Goal: Task Accomplishment & Management: Use online tool/utility

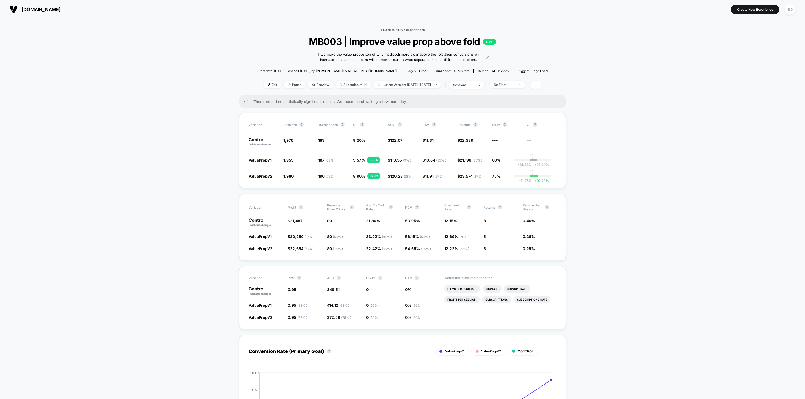
click at [400, 31] on link "< Back to all live experiences" at bounding box center [402, 30] width 44 height 4
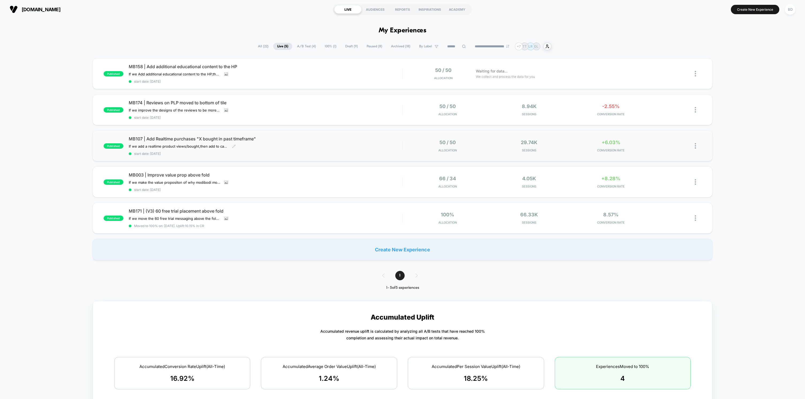
click at [207, 137] on span "MB107 | Add Realtime purchases "X bought in past timeframe"" at bounding box center [266, 138] width 274 height 5
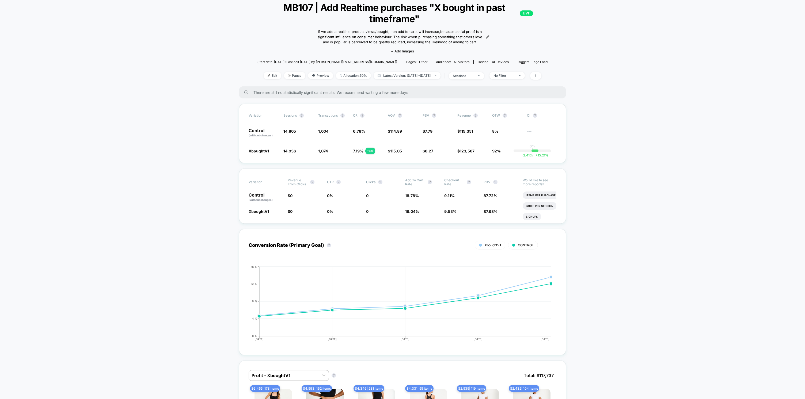
scroll to position [35, 0]
click at [538, 74] on icon at bounding box center [535, 74] width 3 height 3
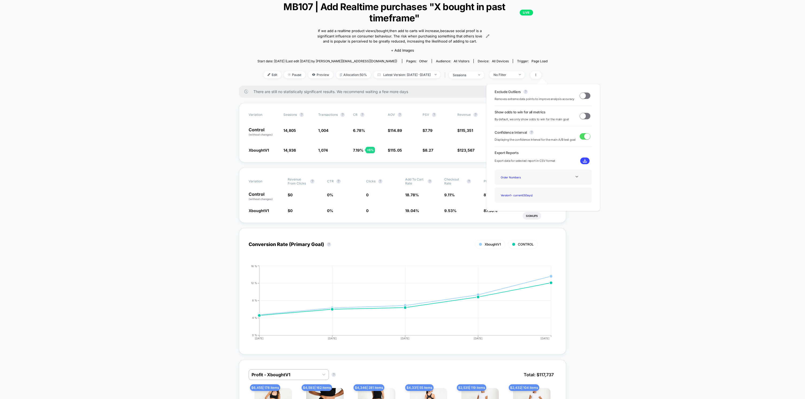
click at [587, 117] on span at bounding box center [585, 116] width 11 height 6
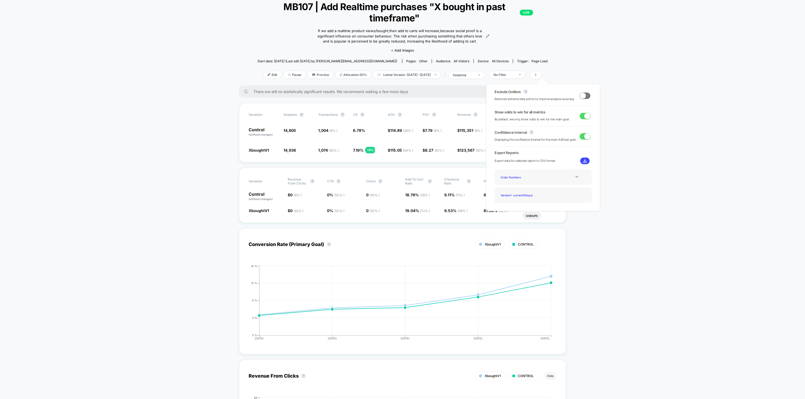
click at [584, 95] on span at bounding box center [585, 96] width 11 height 6
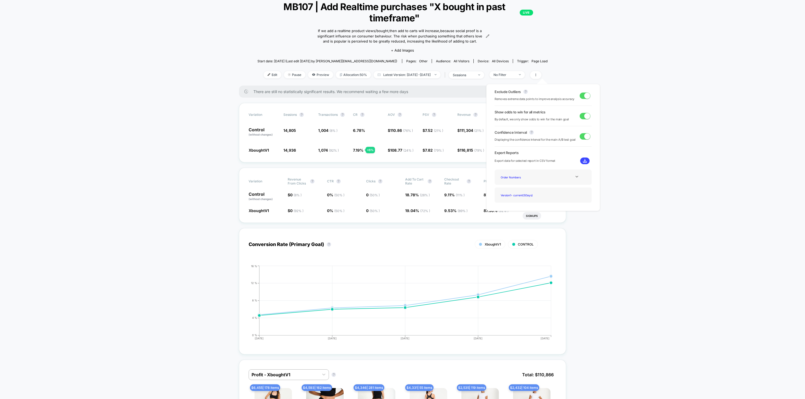
click at [584, 95] on span at bounding box center [587, 96] width 6 height 6
click at [584, 95] on span at bounding box center [585, 96] width 11 height 6
click at [542, 77] on span at bounding box center [535, 75] width 11 height 8
click at [580, 94] on span at bounding box center [585, 96] width 11 height 6
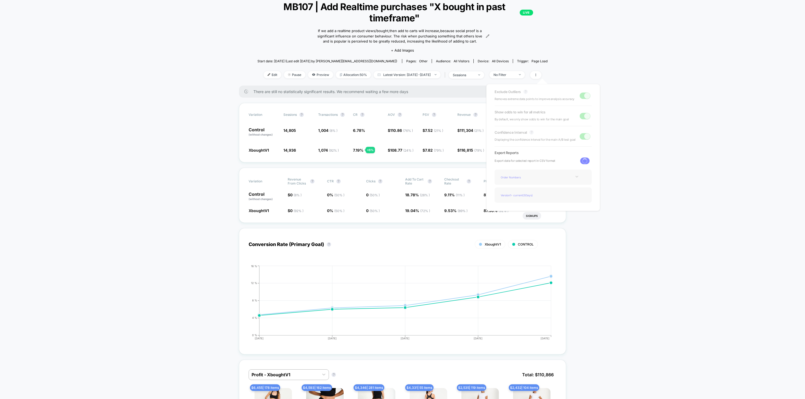
drag, startPoint x: 538, startPoint y: 74, endPoint x: 543, endPoint y: 74, distance: 4.8
click at [538, 74] on div at bounding box center [535, 75] width 14 height 8
click at [538, 74] on icon at bounding box center [535, 74] width 3 height 3
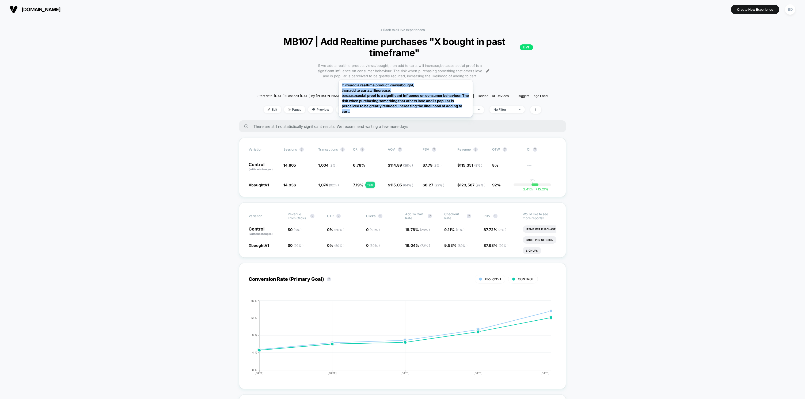
click at [406, 73] on span "If we add a realtime product views/bought,then add to carts will increase,becau…" at bounding box center [400, 71] width 169 height 16
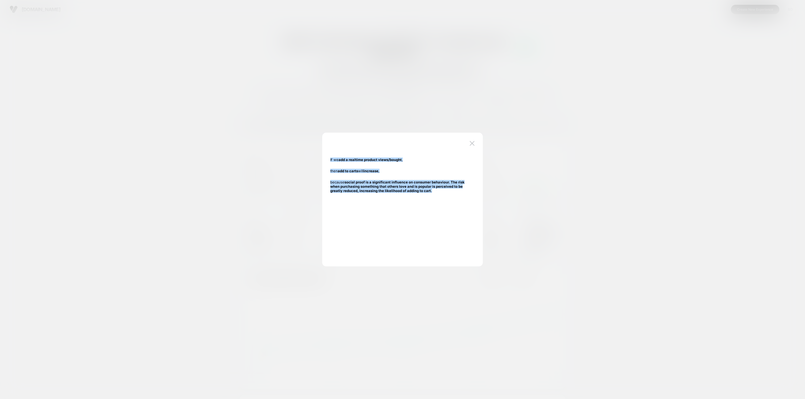
click at [531, 134] on div at bounding box center [402, 199] width 805 height 399
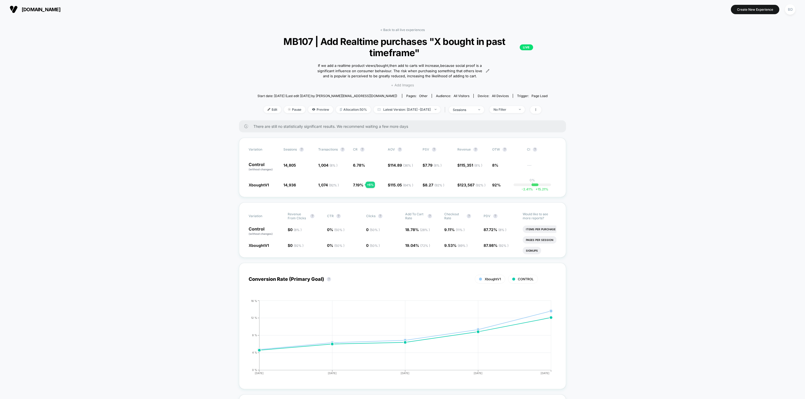
click at [403, 85] on span "+ Add Images" at bounding box center [402, 85] width 23 height 4
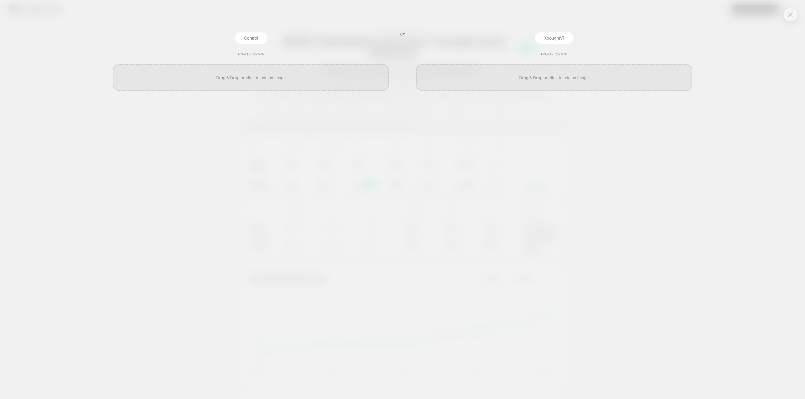
click at [531, 31] on div "Control Preview on site VS XboughtV1 Preview on site" at bounding box center [402, 199] width 805 height 399
drag, startPoint x: 786, startPoint y: 16, endPoint x: 780, endPoint y: 18, distance: 6.6
click at [787, 16] on button at bounding box center [791, 15] width 8 height 8
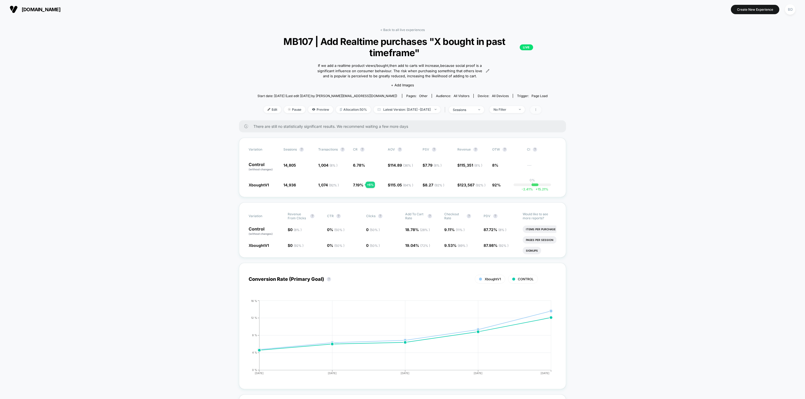
click at [542, 109] on span at bounding box center [535, 110] width 11 height 8
click at [478, 110] on div at bounding box center [476, 110] width 4 height 0
click at [500, 109] on span "No Filter" at bounding box center [507, 109] width 35 height 7
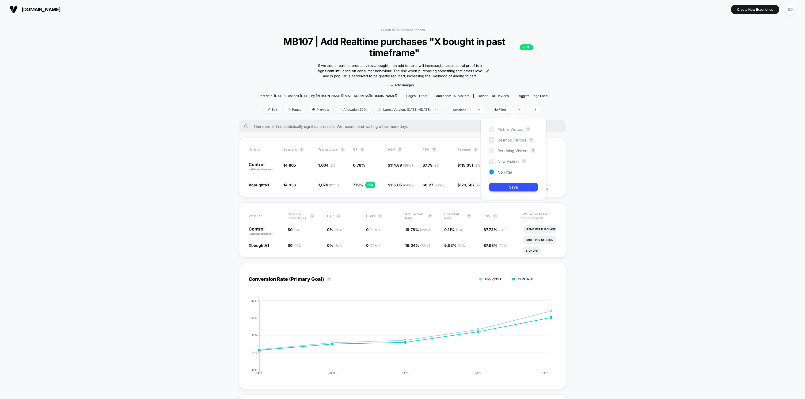
click at [505, 128] on span "Mobile Visitors" at bounding box center [511, 129] width 26 height 5
drag, startPoint x: 516, startPoint y: 189, endPoint x: 516, endPoint y: 177, distance: 11.8
click at [515, 190] on button "Save" at bounding box center [513, 187] width 49 height 9
click at [515, 108] on div "Mobile" at bounding box center [504, 110] width 21 height 4
click at [510, 139] on span "Desktop Visitors" at bounding box center [512, 140] width 29 height 5
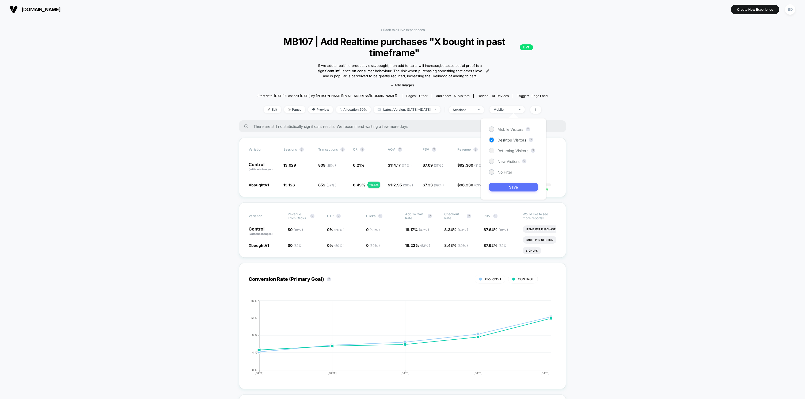
click at [512, 187] on button "Save" at bounding box center [513, 187] width 49 height 9
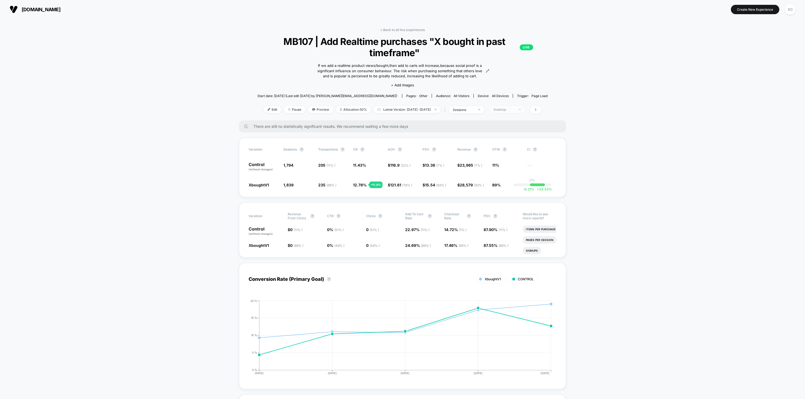
click at [509, 107] on span "Desktop" at bounding box center [507, 109] width 35 height 7
click at [509, 152] on span "Returning Visitors" at bounding box center [513, 151] width 31 height 5
click at [509, 188] on button "Save" at bounding box center [513, 187] width 49 height 9
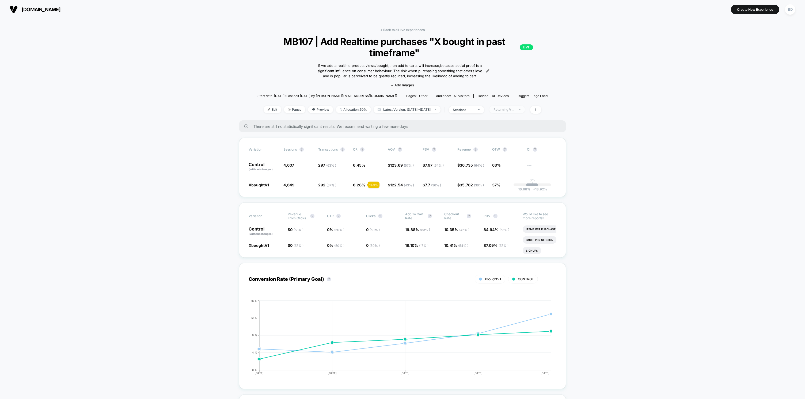
click at [509, 108] on div "Returning Visitors" at bounding box center [504, 110] width 21 height 4
click at [505, 161] on span "New Visitors" at bounding box center [509, 161] width 22 height 5
click at [505, 188] on button "Save" at bounding box center [513, 187] width 49 height 9
click at [509, 108] on div "New Visitors" at bounding box center [504, 110] width 21 height 4
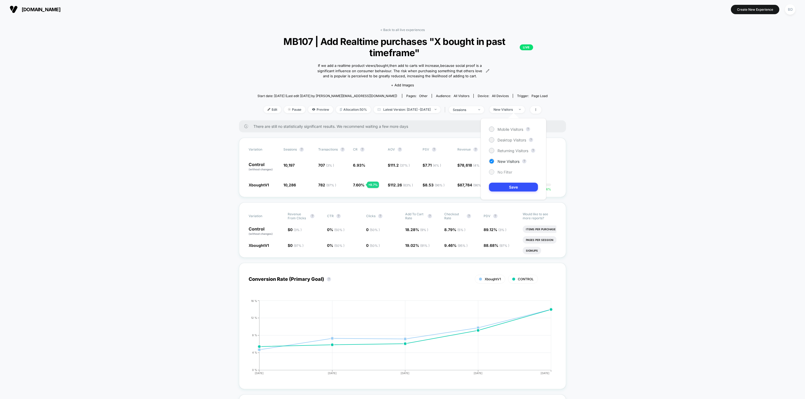
click at [505, 171] on span "No Filter" at bounding box center [505, 172] width 15 height 5
drag, startPoint x: 506, startPoint y: 186, endPoint x: 548, endPoint y: 182, distance: 42.2
click at [506, 186] on button "Save" at bounding box center [513, 187] width 49 height 9
